Goal: Book appointment/travel/reservation

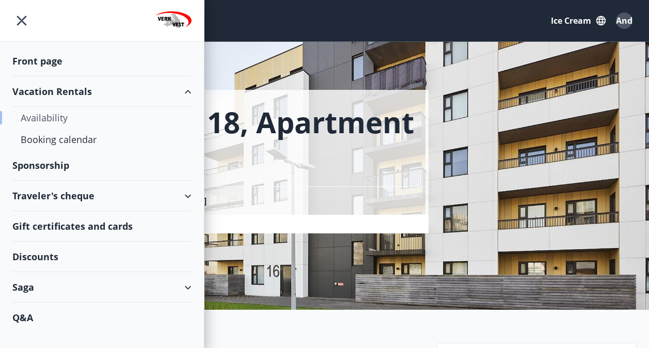
click at [53, 121] on div "Availability" at bounding box center [102, 118] width 163 height 22
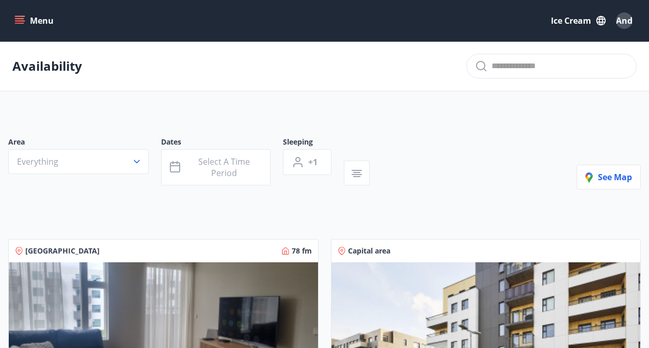
click at [24, 21] on icon "menu" at bounding box center [20, 20] width 11 height 1
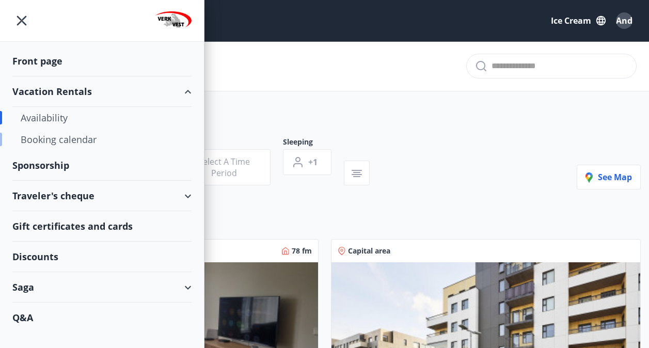
click at [72, 144] on div "Booking calendar" at bounding box center [102, 140] width 163 height 22
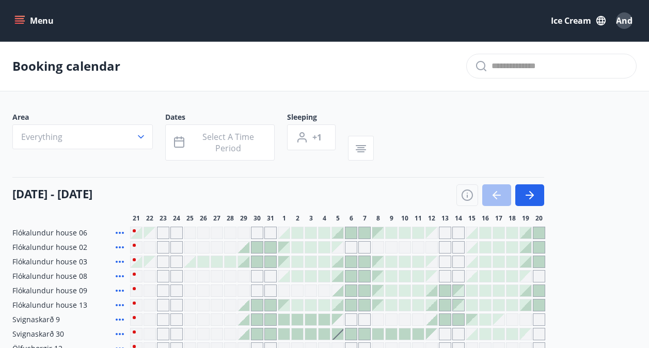
click at [122, 135] on button "Everything" at bounding box center [82, 136] width 140 height 25
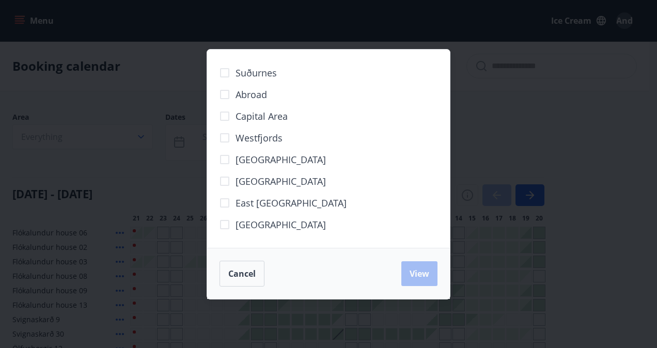
click at [239, 115] on span "Capital area" at bounding box center [261, 115] width 52 height 13
click at [423, 278] on span "View" at bounding box center [419, 273] width 20 height 11
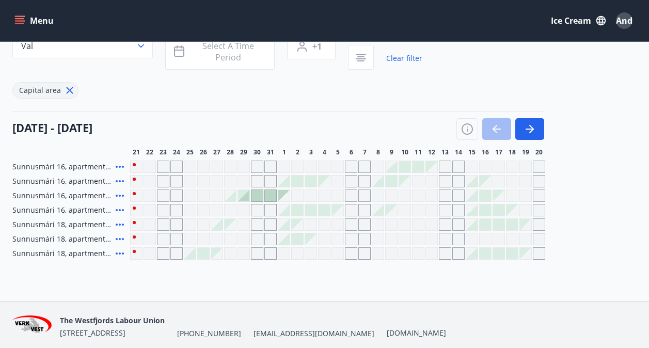
scroll to position [79, 0]
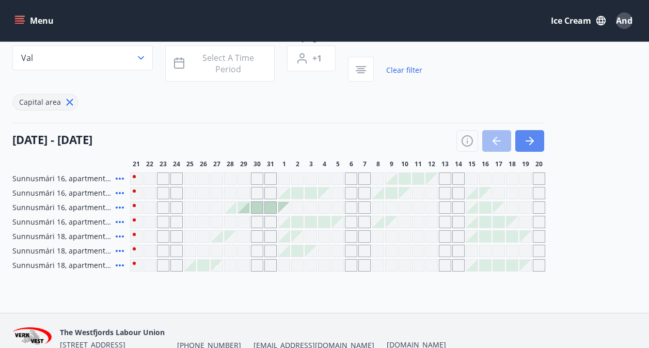
click at [529, 140] on icon "button" at bounding box center [530, 141] width 12 height 12
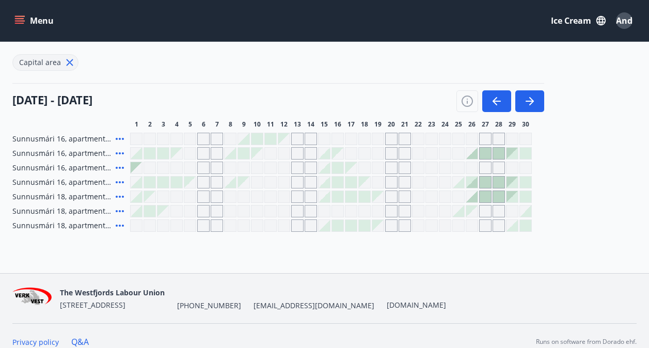
scroll to position [131, 0]
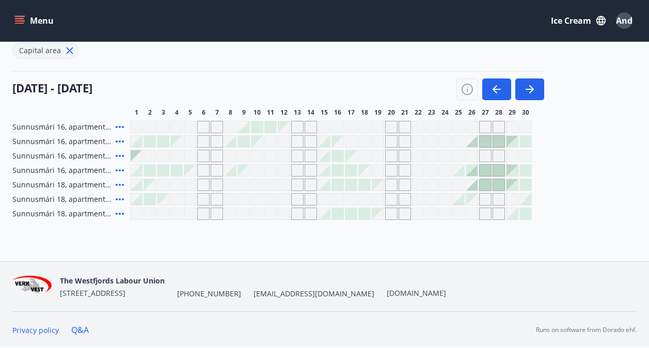
click at [82, 328] on link "Q&A" at bounding box center [80, 329] width 18 height 11
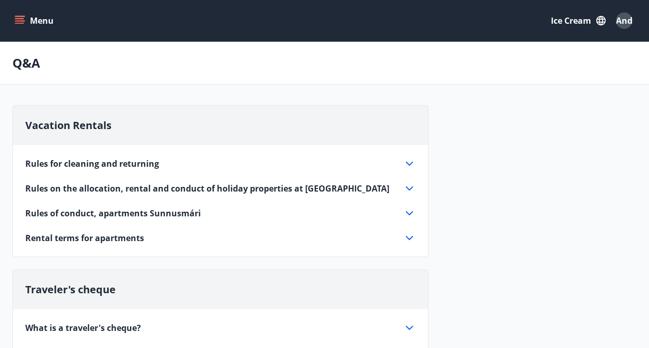
click at [407, 162] on icon at bounding box center [409, 163] width 12 height 12
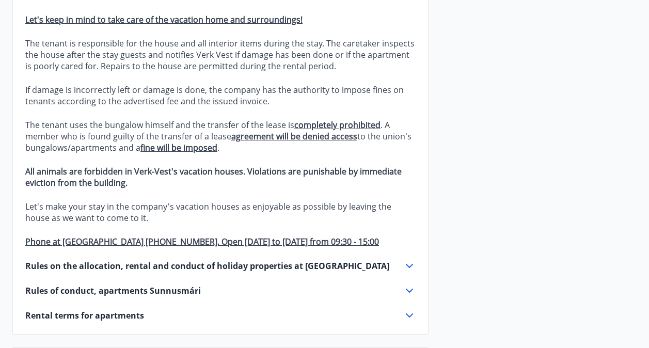
scroll to position [413, 0]
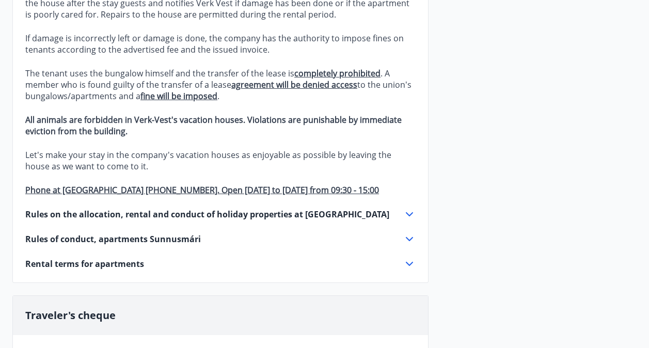
click at [407, 210] on icon at bounding box center [409, 214] width 12 height 12
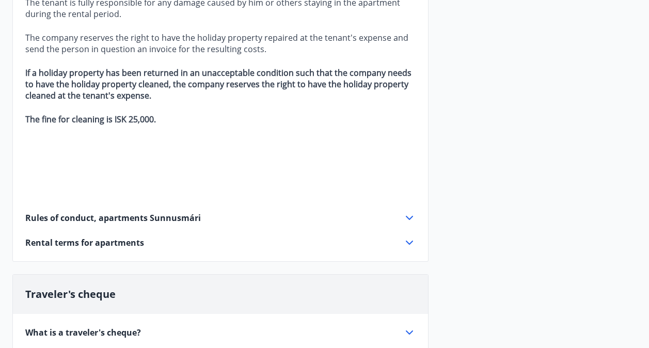
scroll to position [1498, 0]
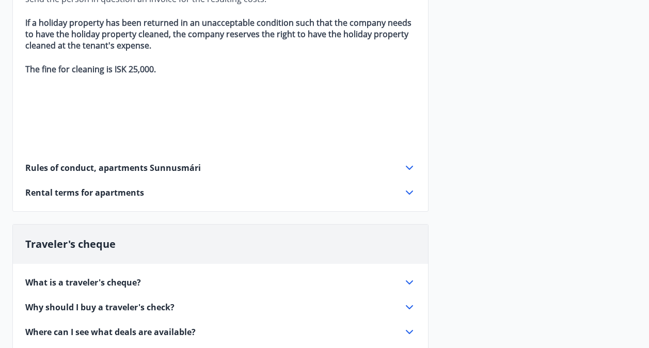
click at [395, 187] on div "Rental terms for apartments" at bounding box center [214, 192] width 378 height 11
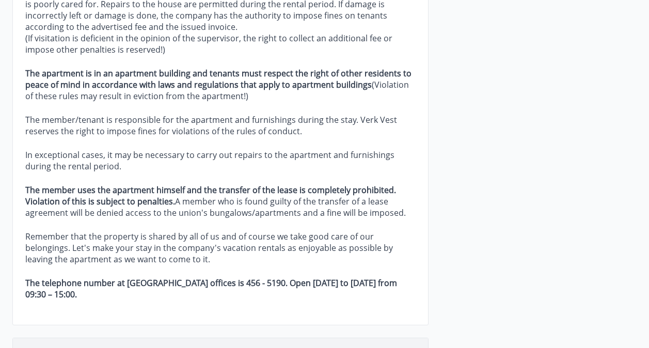
scroll to position [428, 0]
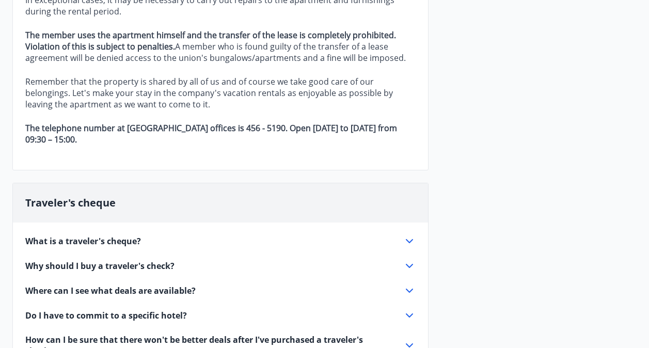
click at [406, 239] on icon at bounding box center [409, 241] width 7 height 4
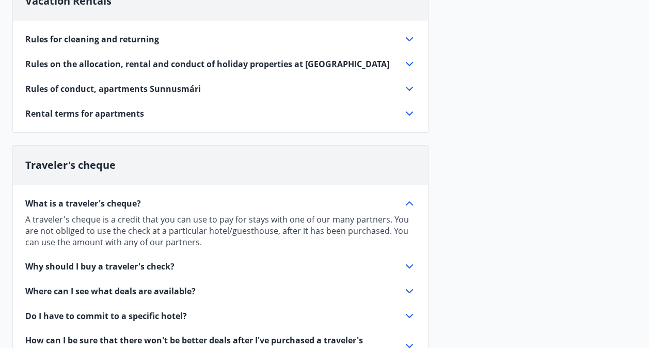
scroll to position [169, 0]
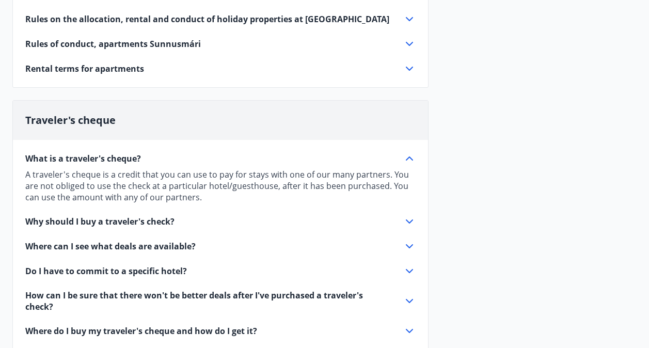
click at [404, 217] on icon at bounding box center [409, 221] width 12 height 12
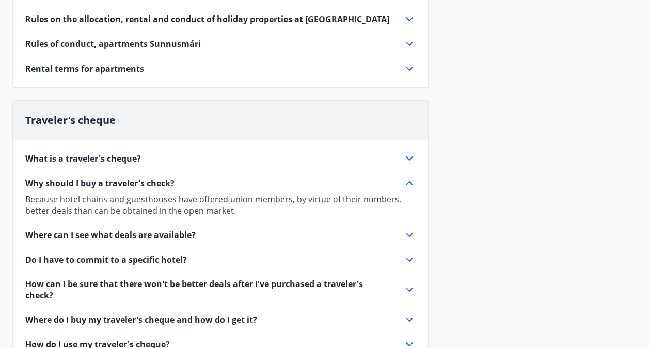
click at [413, 238] on icon at bounding box center [409, 235] width 12 height 12
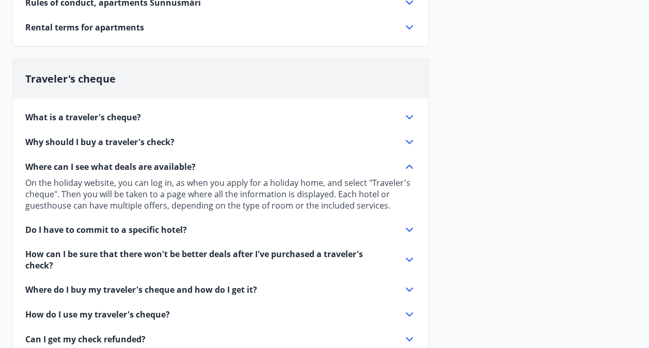
scroll to position [221, 0]
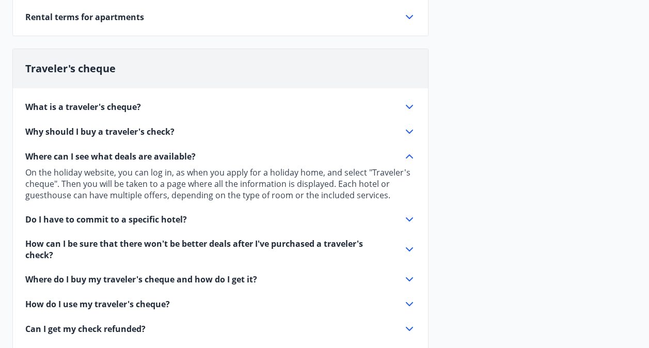
click at [407, 250] on icon at bounding box center [409, 249] width 12 height 12
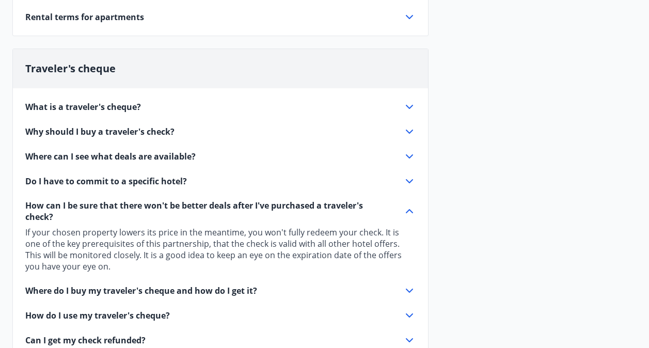
scroll to position [273, 0]
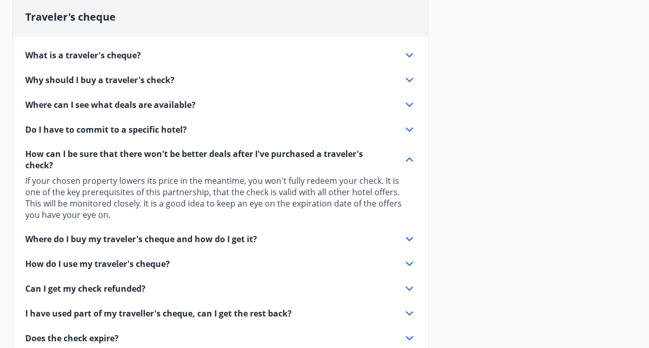
click at [405, 262] on icon at bounding box center [409, 264] width 12 height 12
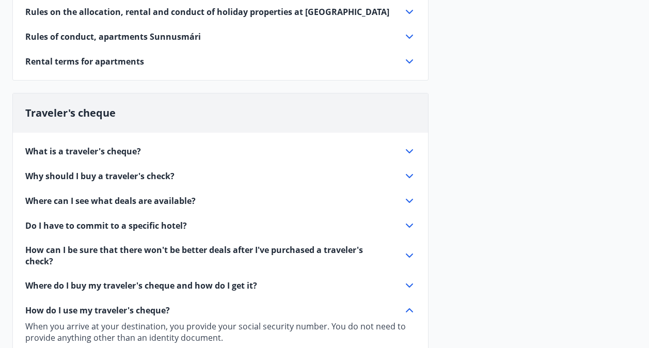
scroll to position [0, 0]
